Goal: Transaction & Acquisition: Download file/media

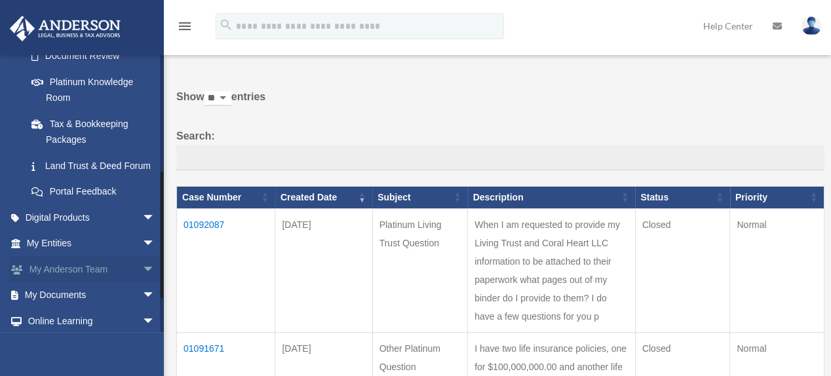
scroll to position [250, 0]
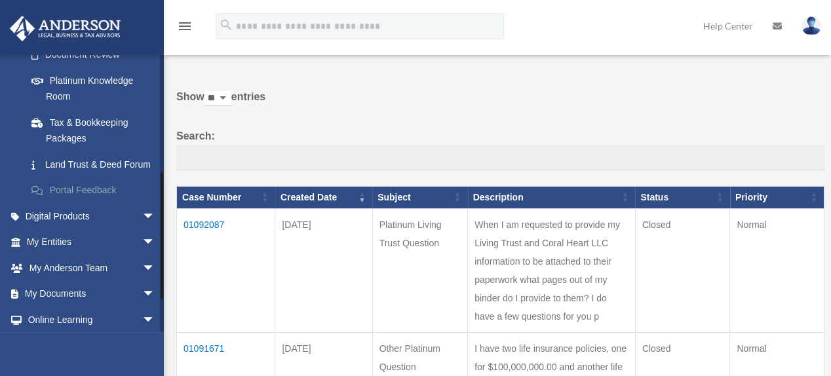
click at [96, 200] on link "Portal Feedback" at bounding box center [96, 191] width 157 height 26
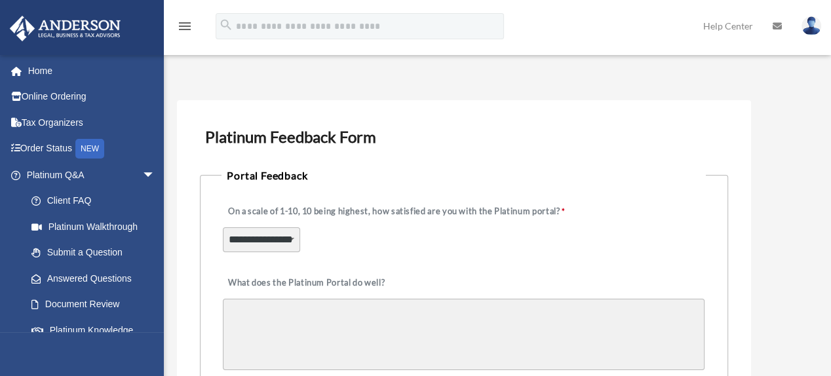
click at [292, 238] on select "**********" at bounding box center [261, 239] width 77 height 25
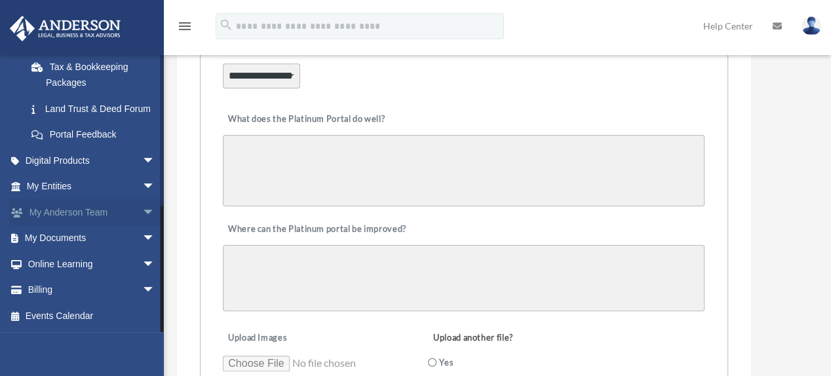
scroll to position [320, 0]
click at [86, 234] on link "My Documents arrow_drop_down" at bounding box center [92, 238] width 166 height 26
click at [142, 233] on span "arrow_drop_down" at bounding box center [155, 238] width 26 height 27
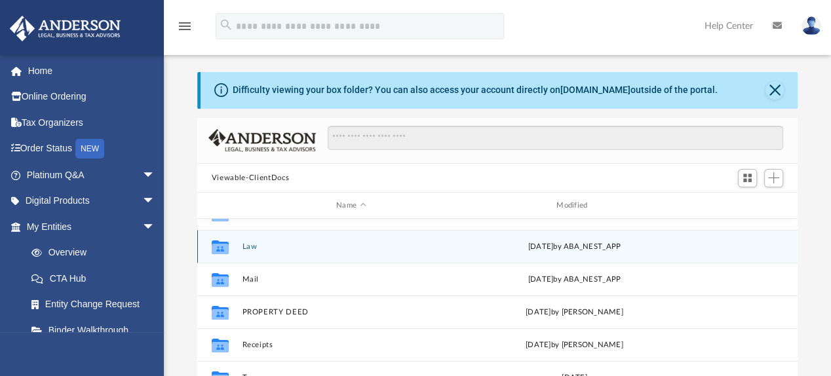
scroll to position [121, 0]
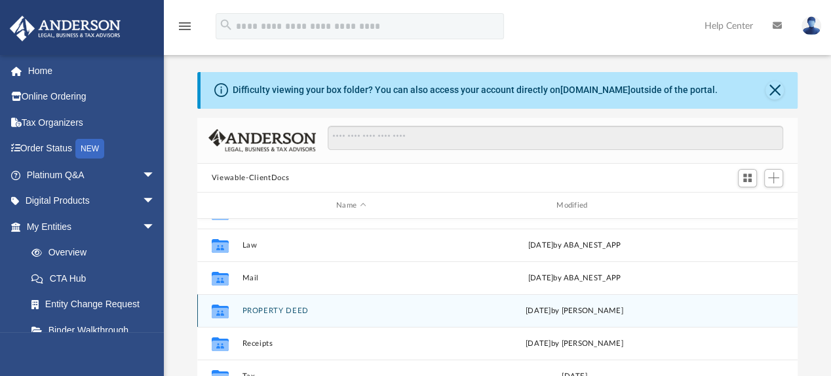
click at [272, 309] on button "PROPERTY DEED" at bounding box center [350, 311] width 217 height 9
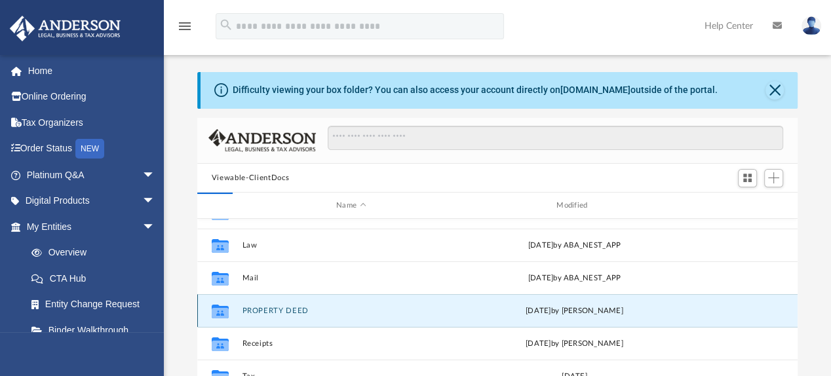
scroll to position [0, 0]
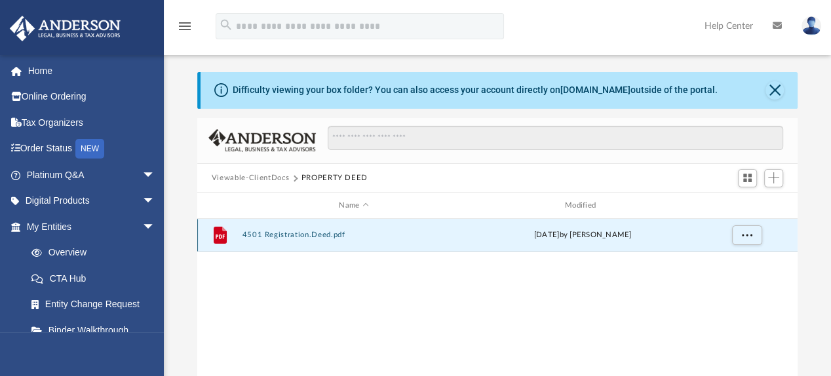
click at [293, 231] on button "4501 Registration.Deed.pdf" at bounding box center [353, 235] width 223 height 9
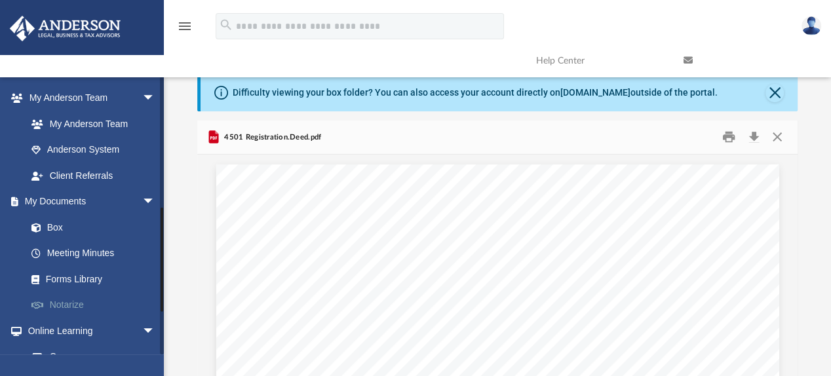
scroll to position [324, 0]
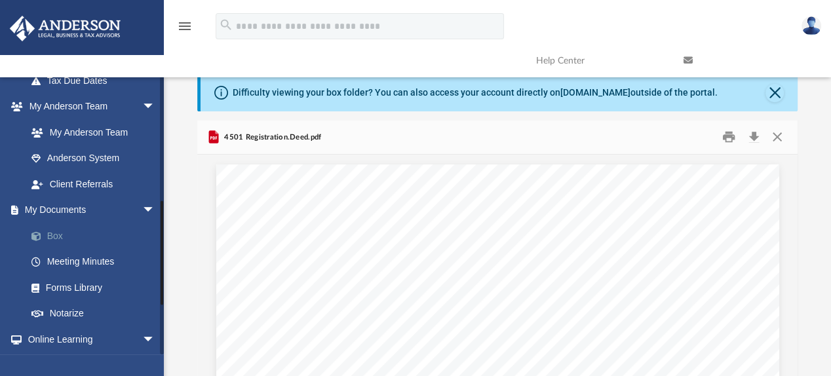
click at [58, 231] on link "Box" at bounding box center [96, 236] width 157 height 26
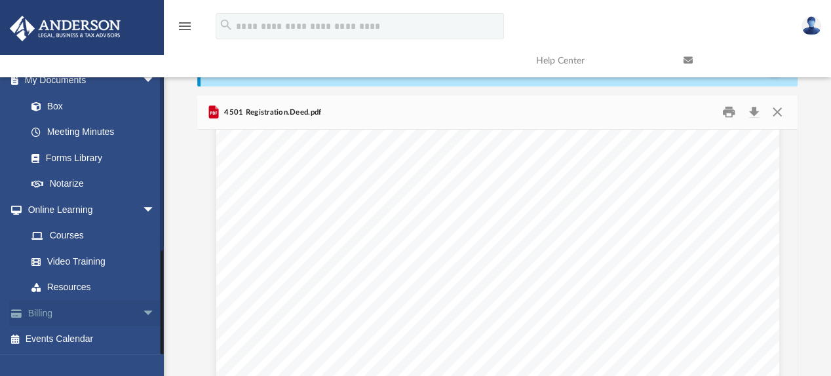
scroll to position [26, 0]
click at [67, 106] on link "Box" at bounding box center [96, 106] width 157 height 26
click at [58, 106] on link "Box" at bounding box center [96, 106] width 157 height 26
click at [39, 105] on span at bounding box center [43, 106] width 9 height 9
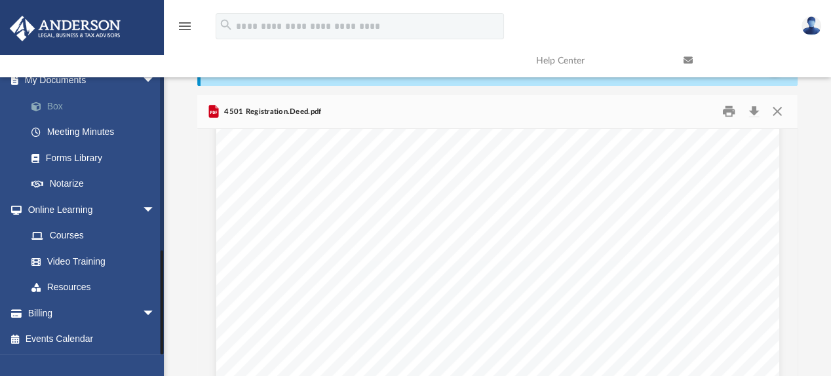
click at [60, 105] on link "Box" at bounding box center [96, 106] width 157 height 26
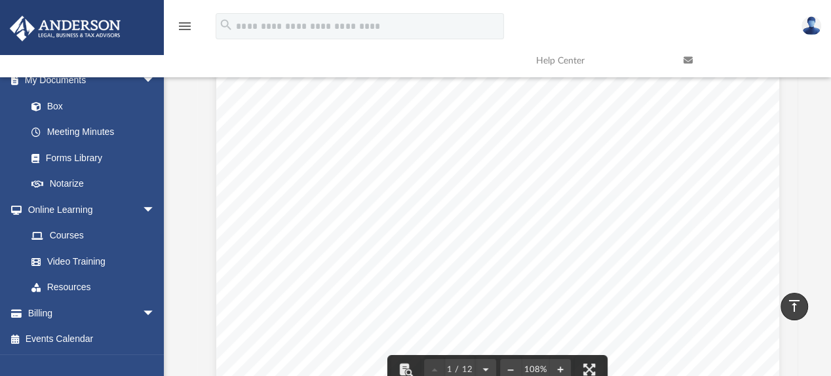
scroll to position [0, 0]
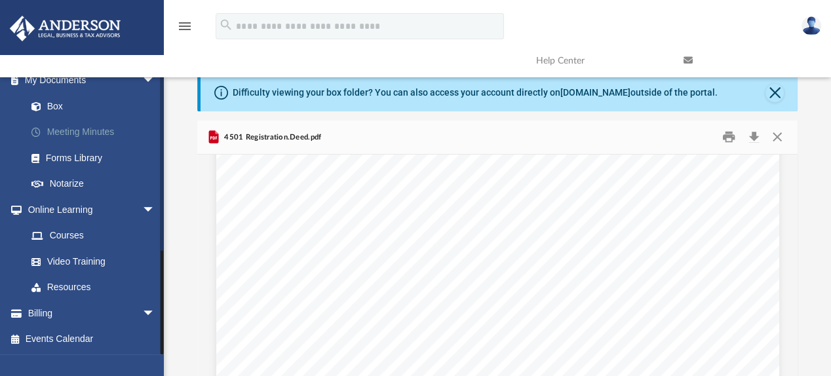
click at [66, 130] on link "Meeting Minutes" at bounding box center [96, 132] width 157 height 26
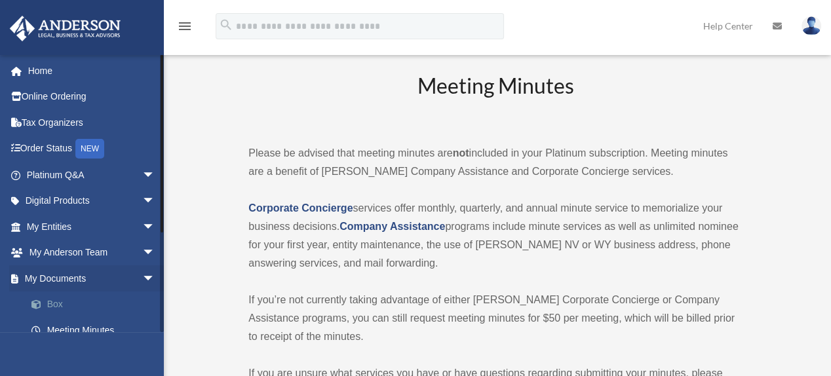
click at [56, 303] on link "Box" at bounding box center [96, 304] width 157 height 26
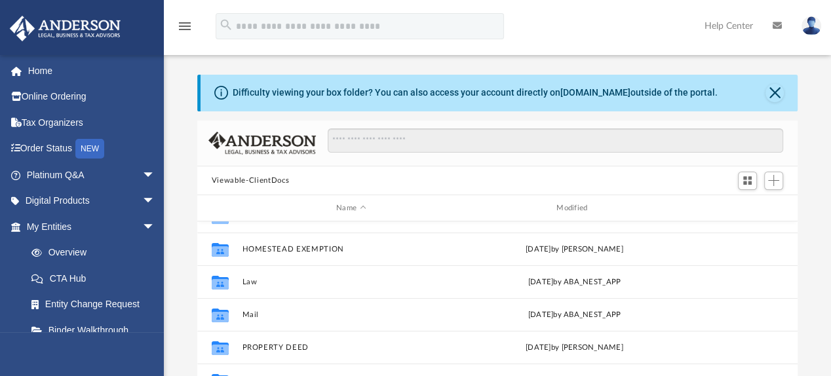
scroll to position [88, 0]
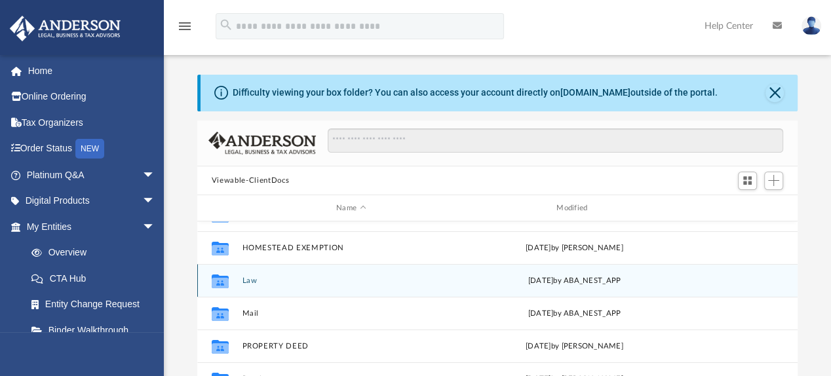
click at [244, 282] on button "Law" at bounding box center [350, 280] width 217 height 9
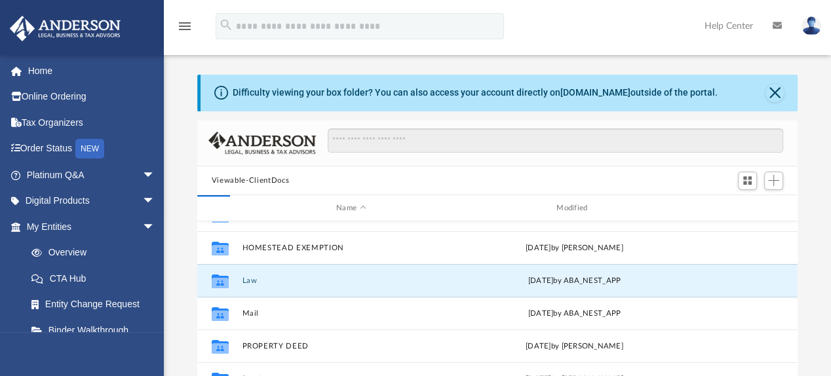
scroll to position [0, 0]
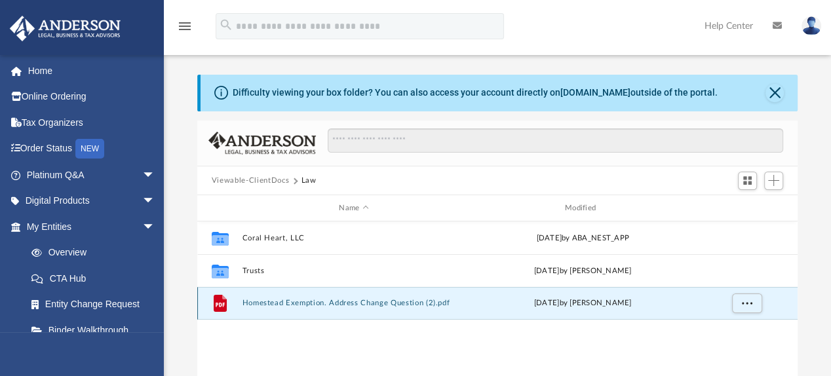
click at [274, 300] on button "Homestead Exemption. Address Change Question (2).pdf" at bounding box center [353, 303] width 223 height 9
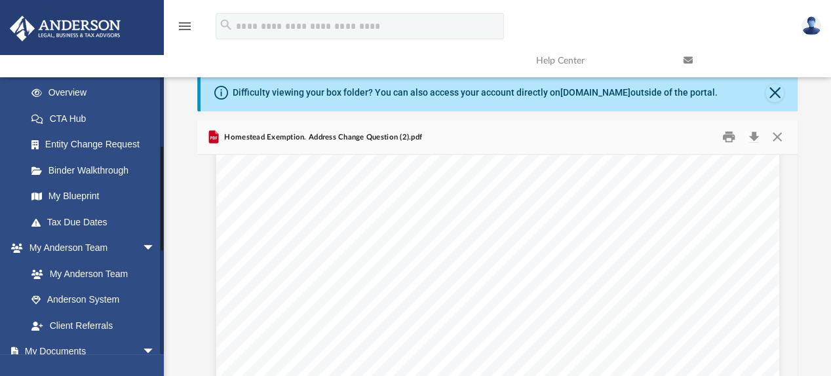
scroll to position [358, 0]
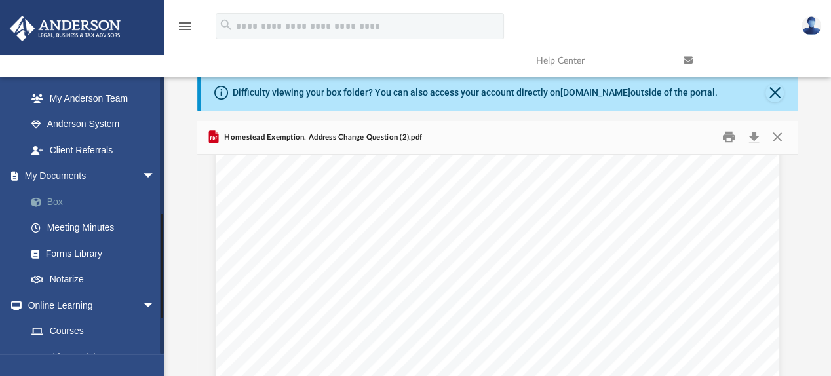
click at [54, 199] on link "Box" at bounding box center [96, 202] width 157 height 26
click at [48, 200] on link "Box" at bounding box center [96, 202] width 157 height 26
click at [75, 224] on link "Meeting Minutes" at bounding box center [96, 228] width 157 height 26
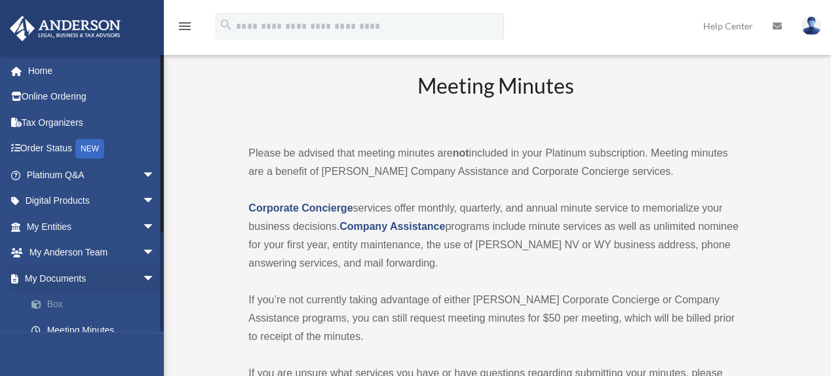
click at [60, 304] on link "Box" at bounding box center [96, 304] width 157 height 26
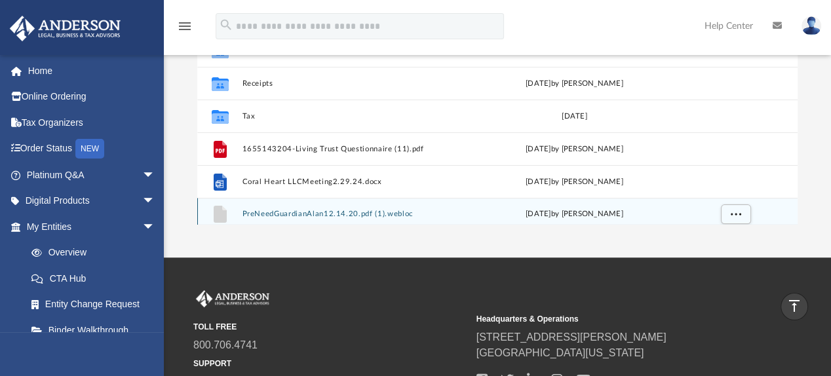
scroll to position [121, 0]
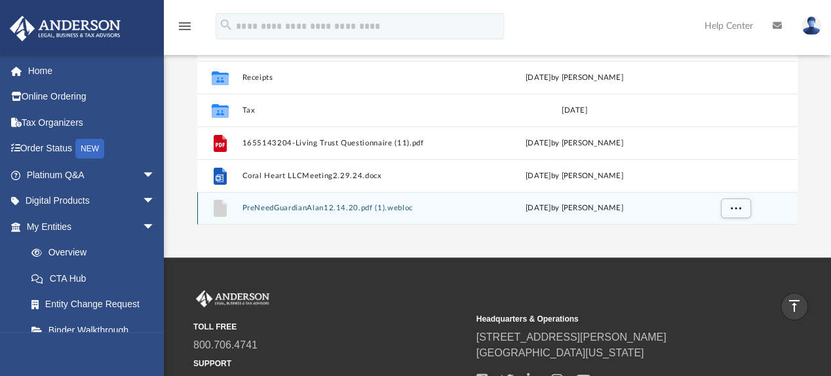
click at [298, 215] on div "File PreNeedGuardianAlan12.14.20.pdf (1).webloc Thu Aug 17 2023 by Alan Brett G…" at bounding box center [497, 208] width 600 height 33
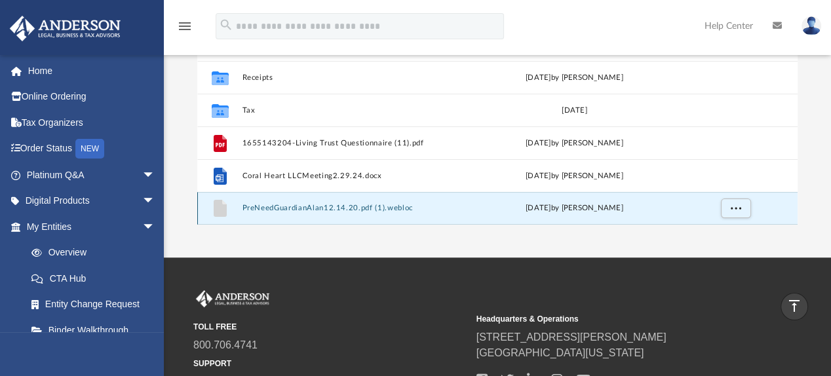
click at [299, 211] on button "PreNeedGuardianAlan12.14.20.pdf (1).webloc" at bounding box center [350, 208] width 217 height 9
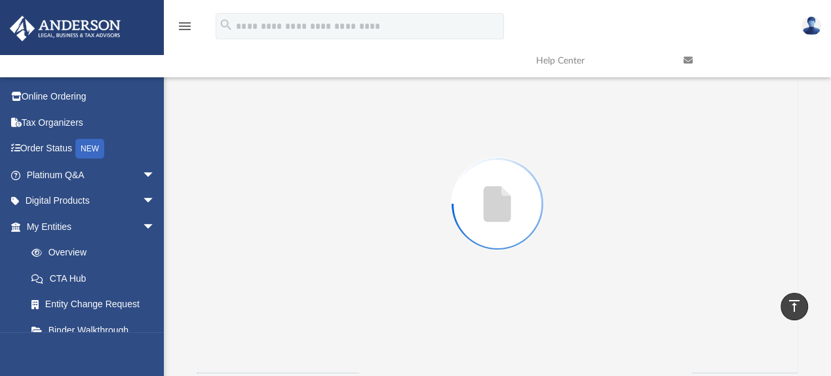
click at [299, 211] on div "Preview" at bounding box center [497, 204] width 600 height 338
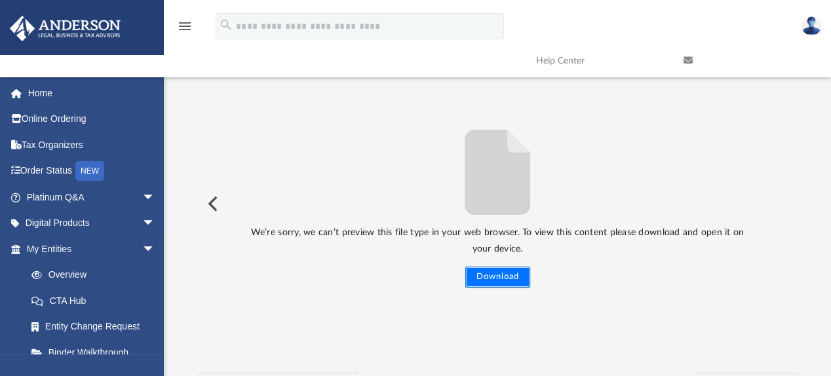
click at [495, 277] on button "Download" at bounding box center [497, 277] width 65 height 21
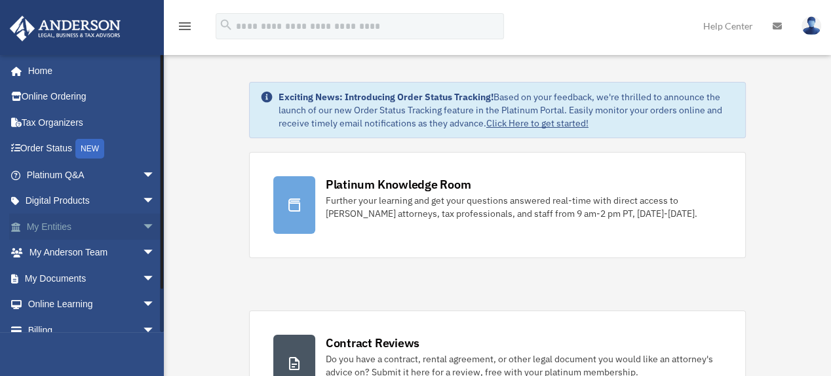
scroll to position [3, 0]
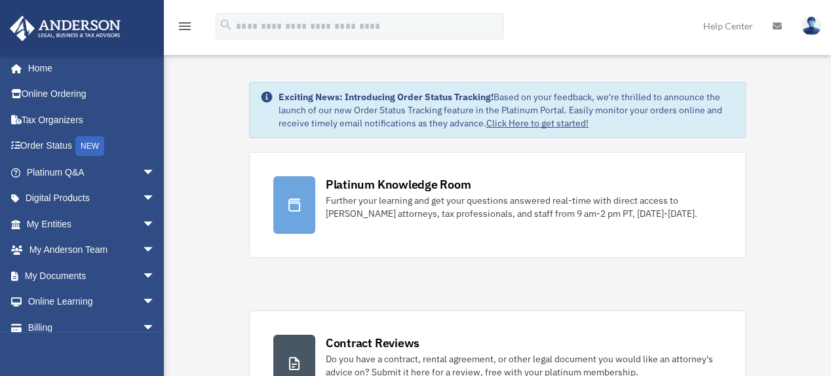
click at [812, 28] on img at bounding box center [811, 25] width 20 height 19
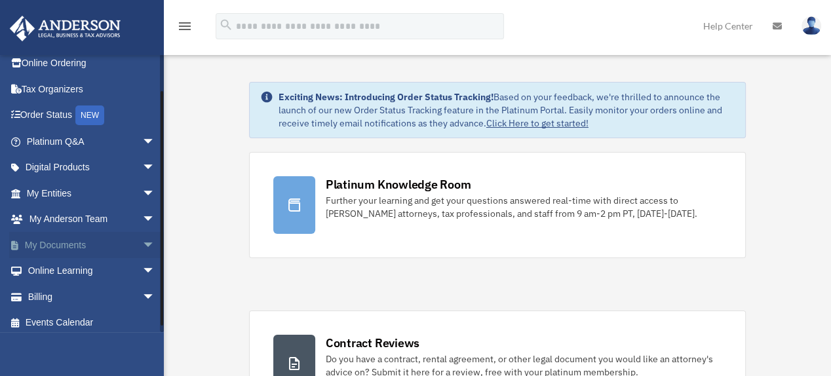
scroll to position [39, 0]
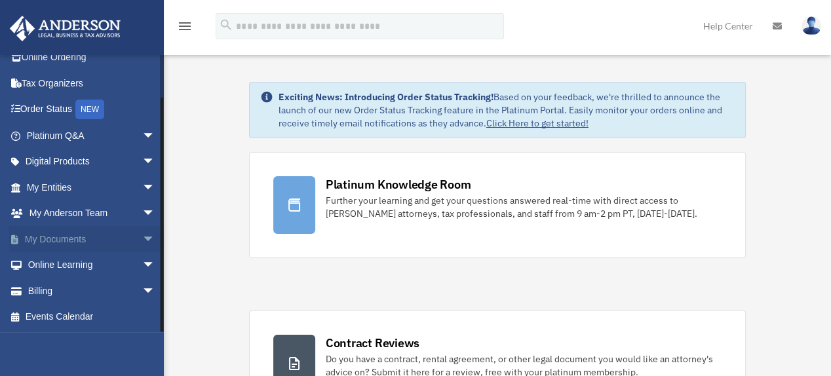
click at [142, 236] on span "arrow_drop_down" at bounding box center [155, 239] width 26 height 27
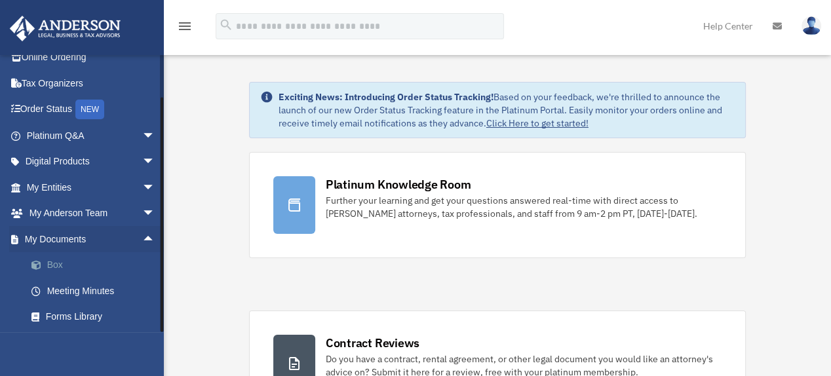
click at [60, 264] on link "Box" at bounding box center [96, 265] width 157 height 26
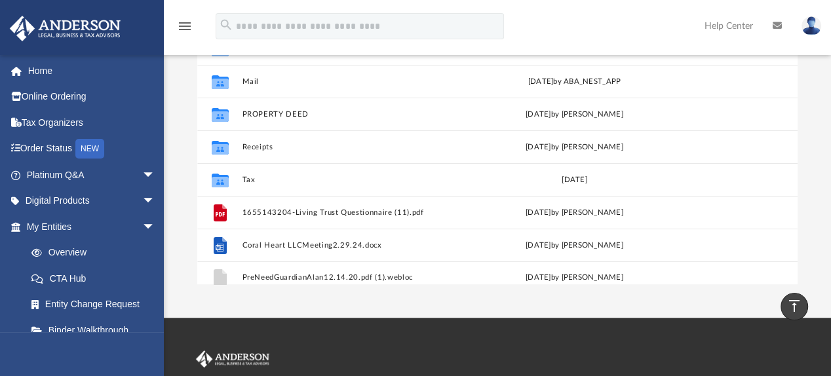
scroll to position [109, 0]
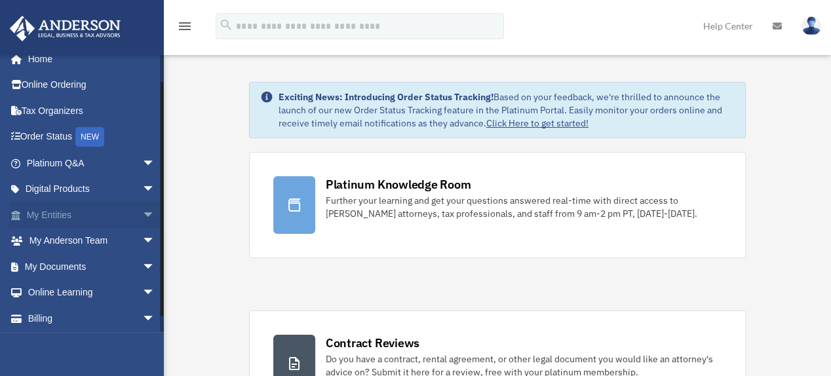
scroll to position [39, 0]
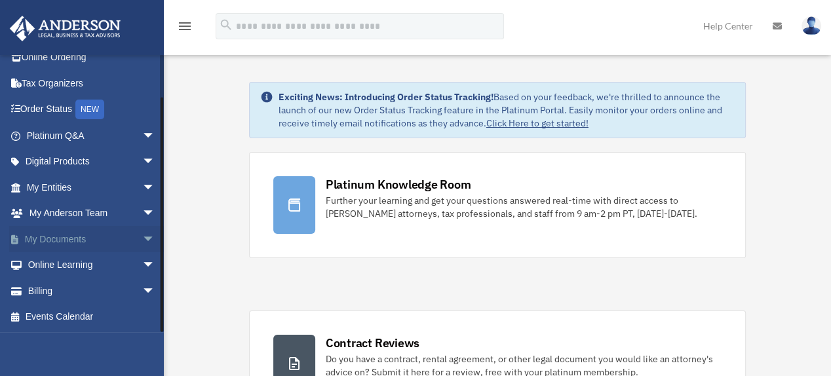
click at [87, 232] on link "My Documents arrow_drop_down" at bounding box center [92, 239] width 166 height 26
